Goal: Information Seeking & Learning: Learn about a topic

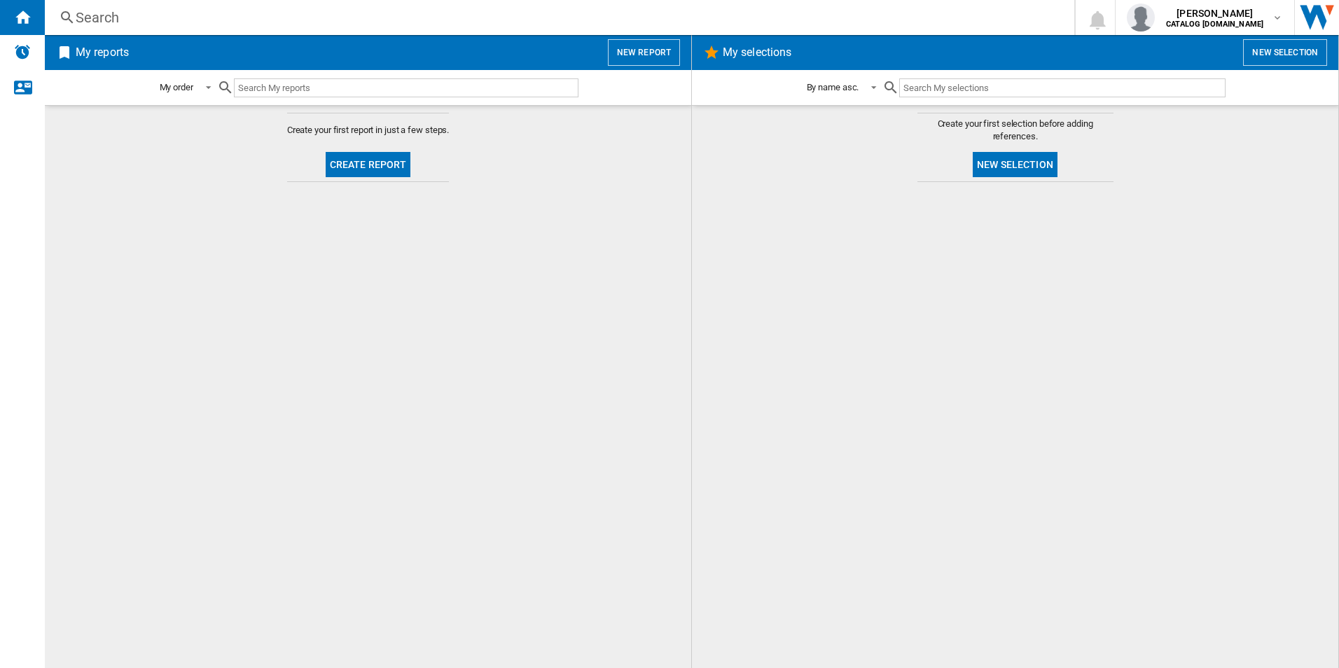
click at [322, 18] on div "Search" at bounding box center [557, 18] width 963 height 20
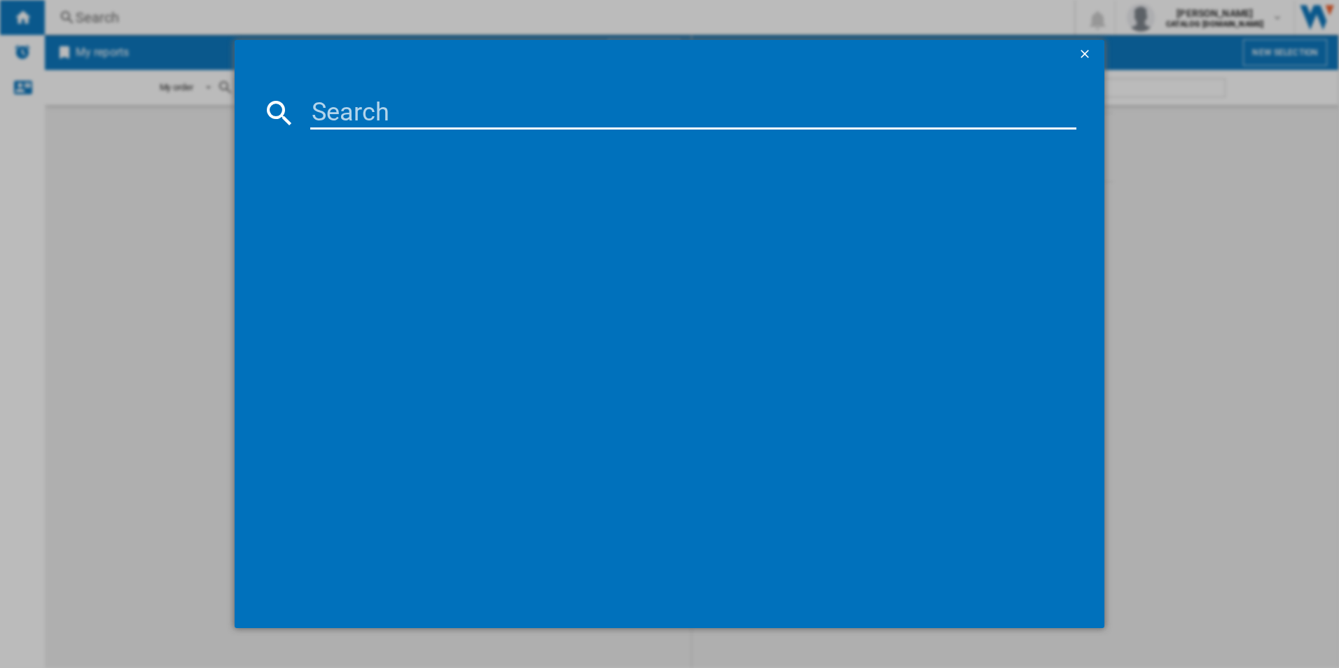
click at [399, 107] on input at bounding box center [693, 113] width 767 height 34
paste input "LFR61144B"
type input "LFR61144B"
click at [342, 200] on div "AEG LFR61144B WHITE" at bounding box center [679, 204] width 753 height 14
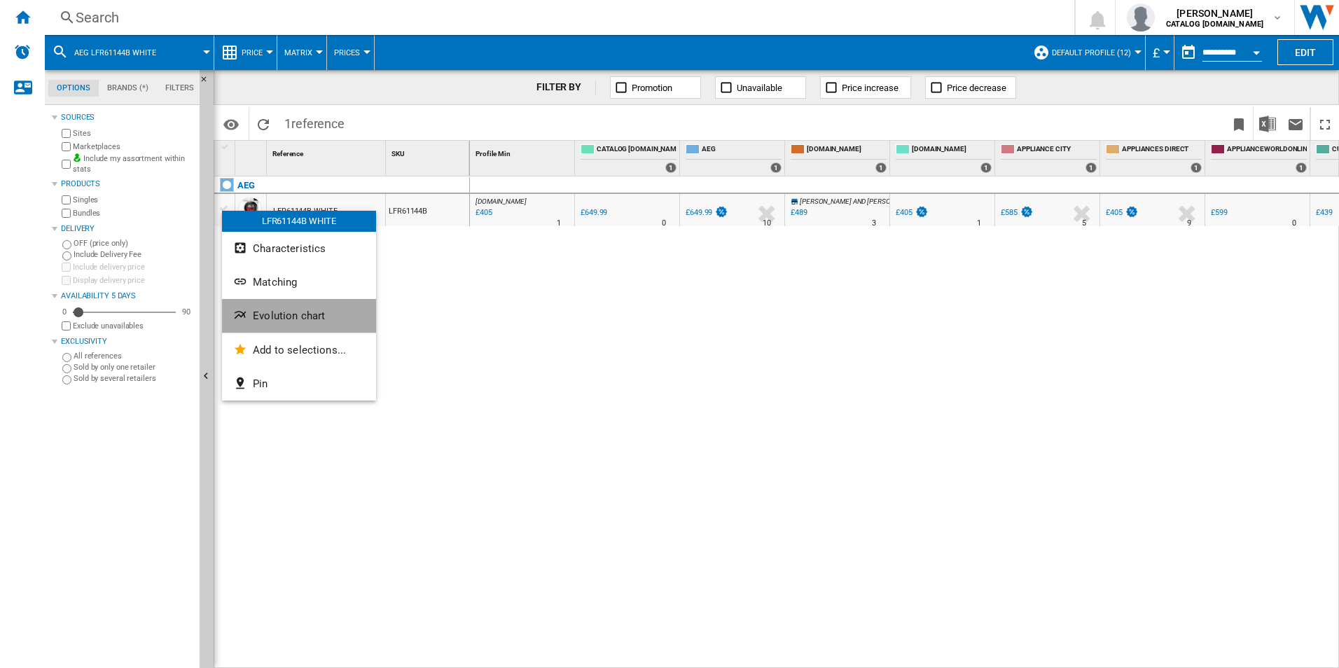
click at [312, 323] on button "Evolution chart" at bounding box center [299, 316] width 154 height 34
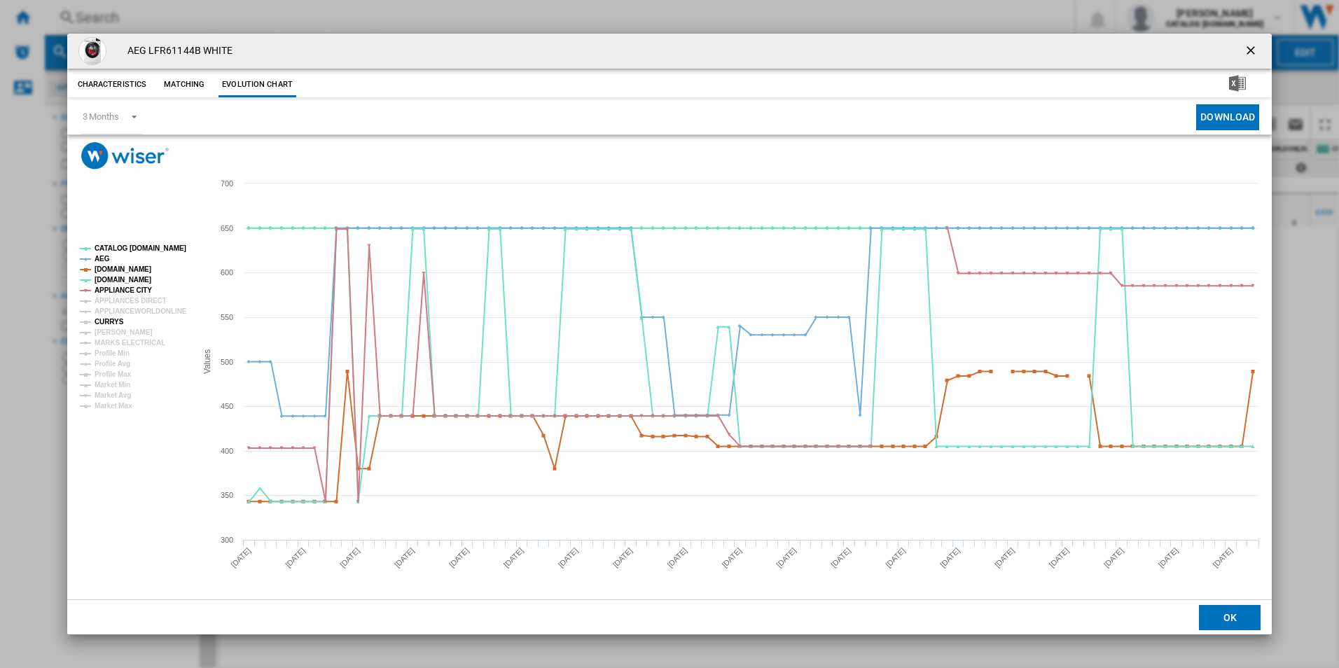
click at [119, 318] on tspan "CURRYS" at bounding box center [109, 322] width 29 height 8
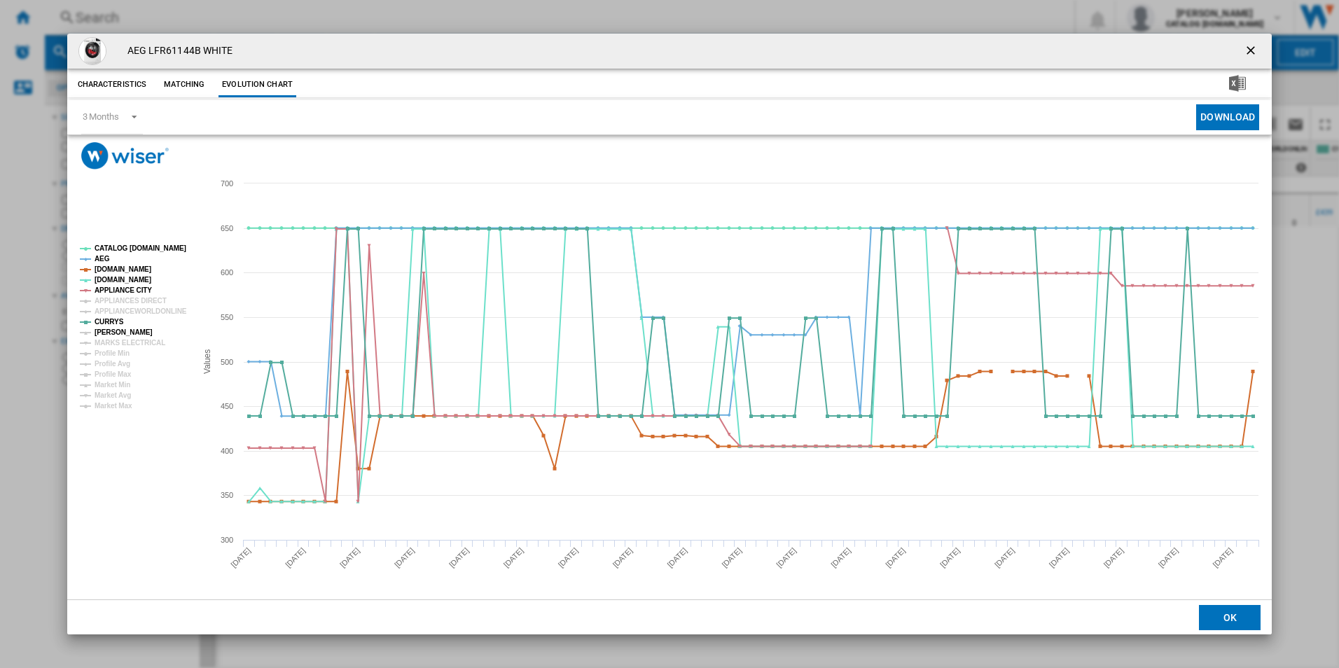
click at [117, 330] on tspan "[PERSON_NAME]" at bounding box center [124, 333] width 58 height 8
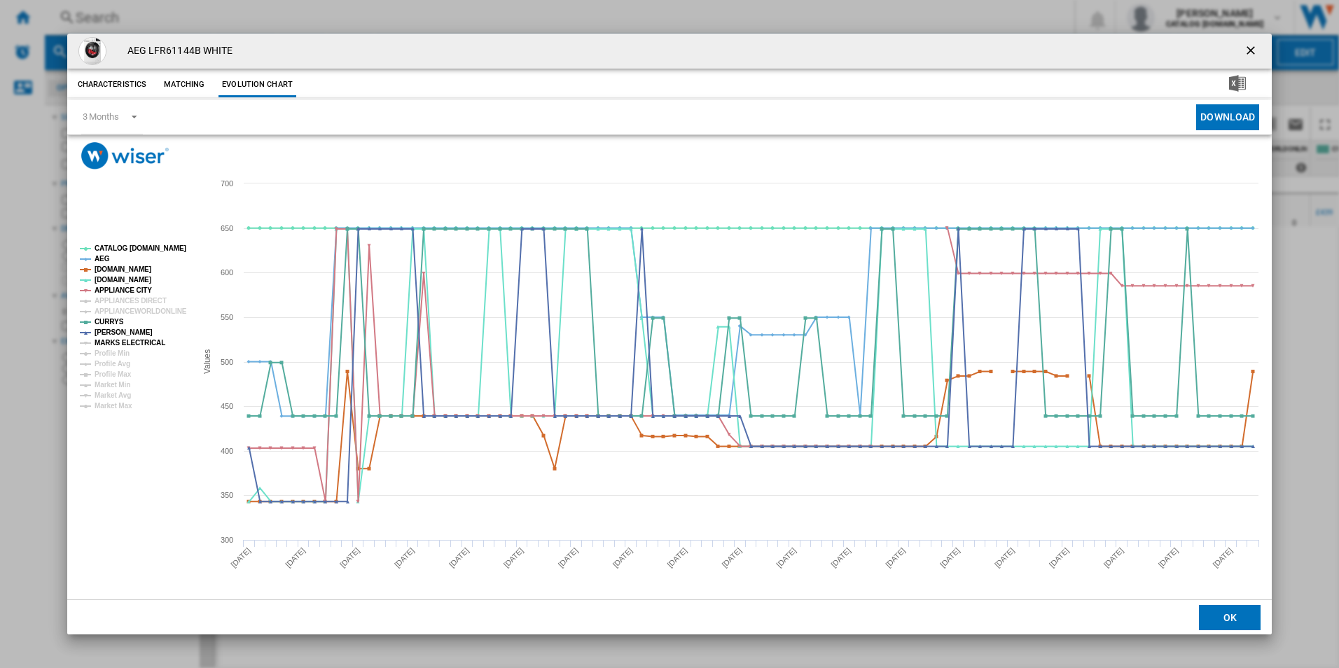
click at [129, 346] on tspan "MARKS ELECTRICAL" at bounding box center [130, 343] width 71 height 8
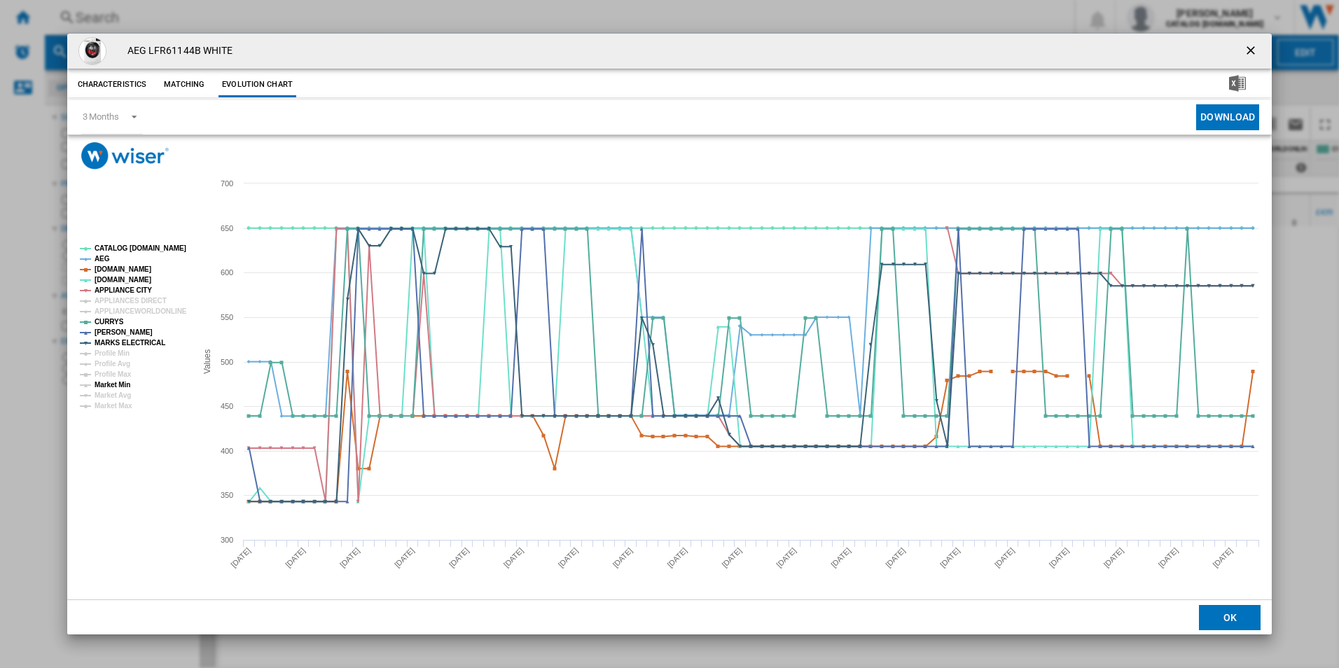
click at [106, 381] on tspan "Market Min" at bounding box center [113, 385] width 36 height 8
